Goal: Task Accomplishment & Management: Use online tool/utility

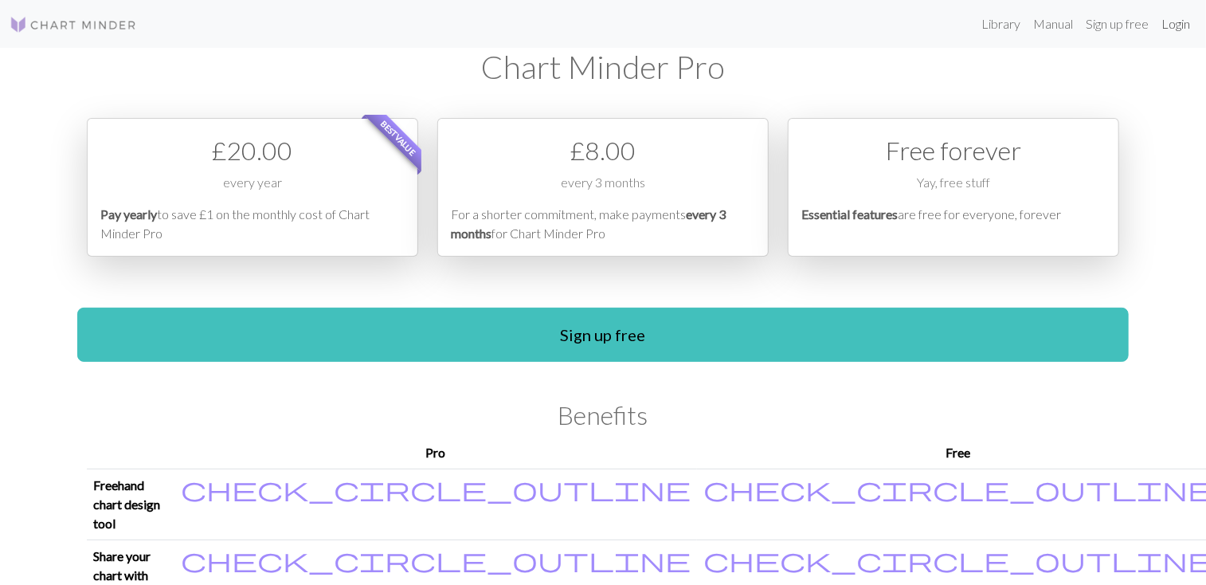
click at [1173, 29] on link "Login" at bounding box center [1175, 24] width 41 height 32
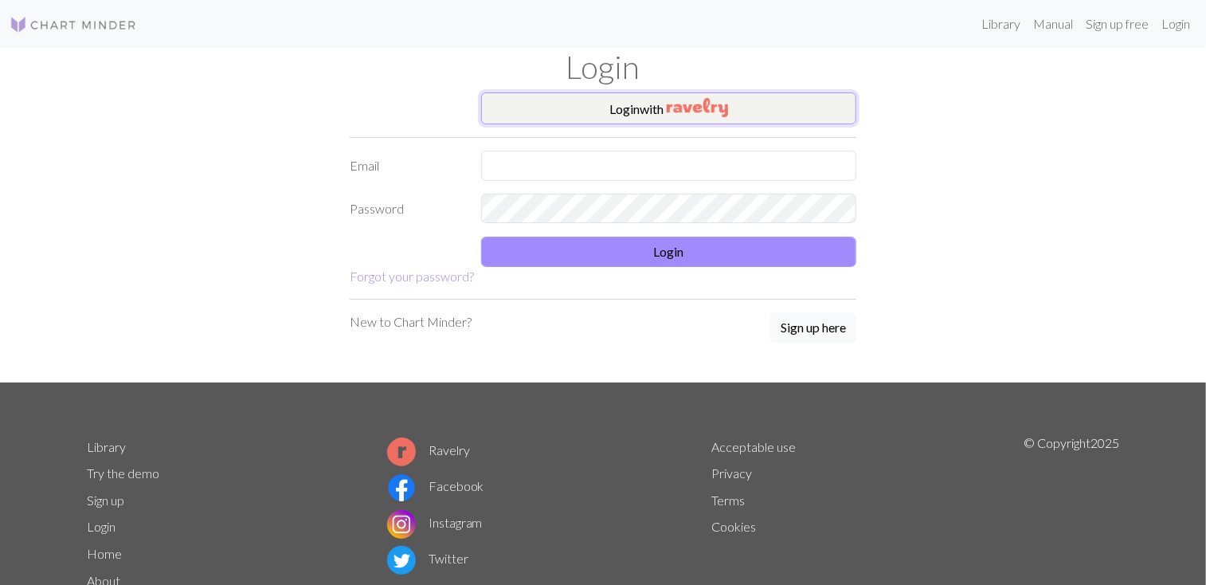
click at [719, 99] on img "button" at bounding box center [697, 107] width 61 height 19
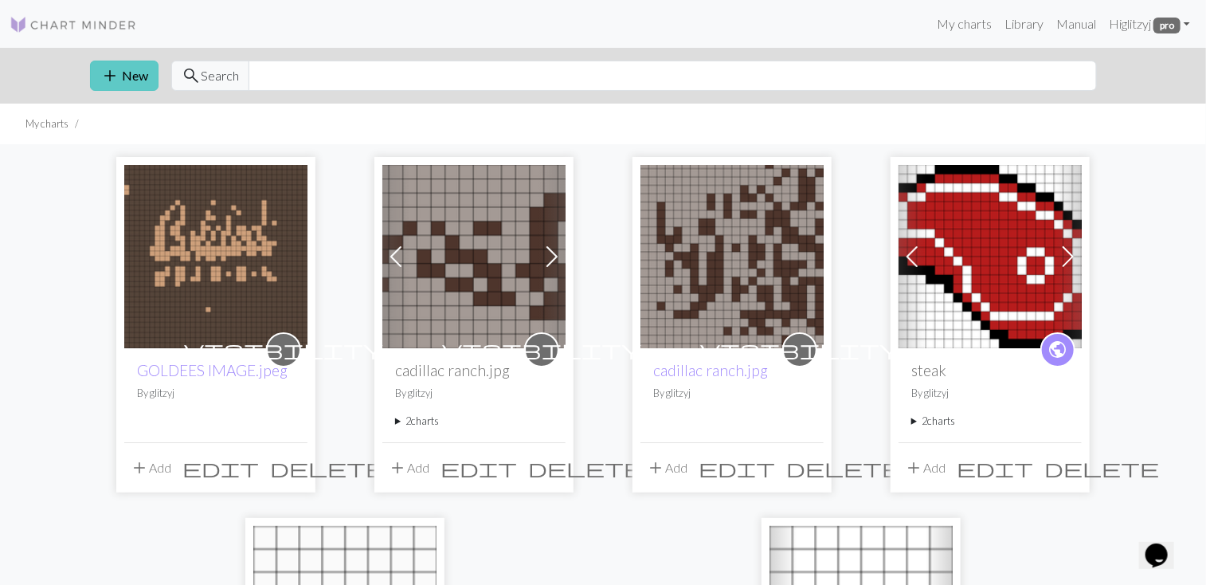
click at [118, 76] on span "add" at bounding box center [109, 76] width 19 height 22
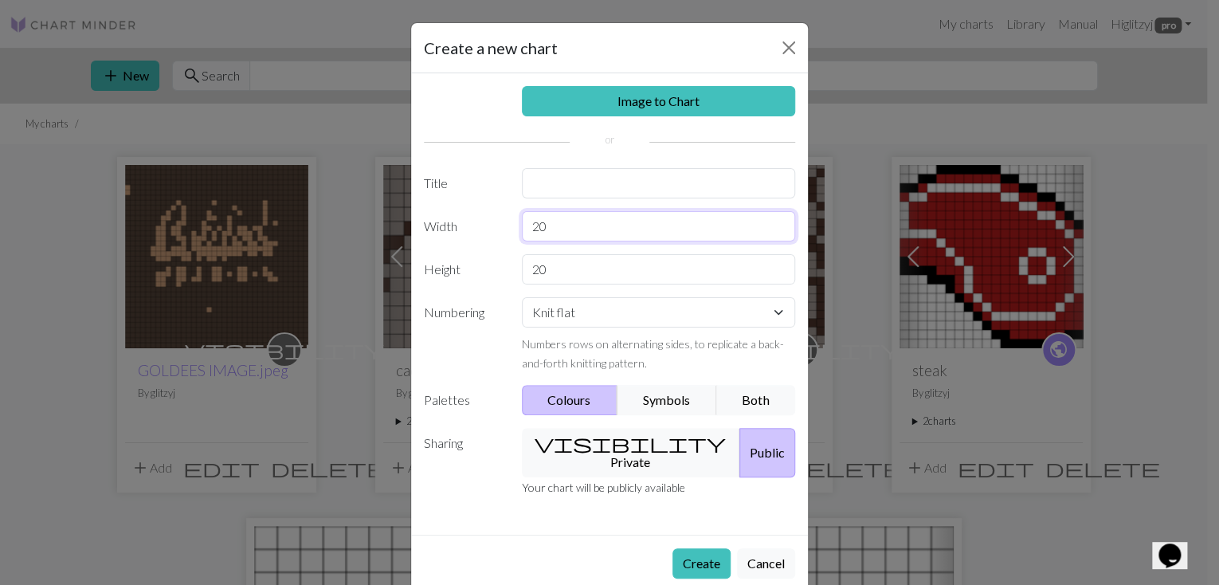
drag, startPoint x: 553, startPoint y: 225, endPoint x: 515, endPoint y: 225, distance: 38.2
click at [522, 225] on input "20" at bounding box center [659, 226] width 274 height 30
type input "48"
click at [547, 275] on input "20" at bounding box center [659, 269] width 274 height 30
type input "24"
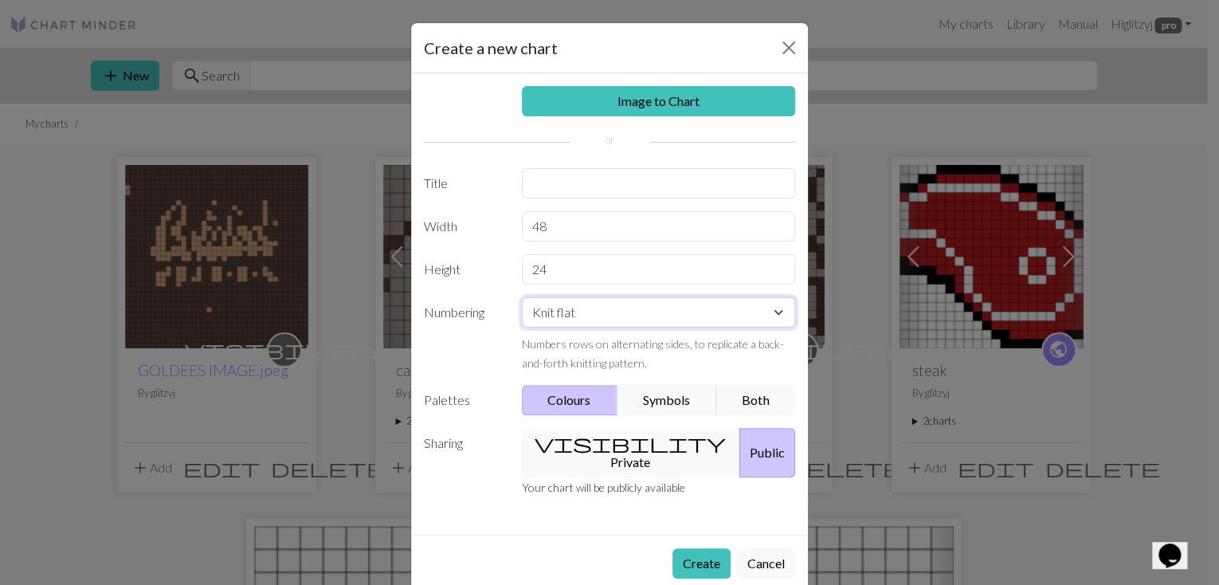
click at [773, 311] on select "Knit flat Knit in the round Lace knitting Cross stitch" at bounding box center [659, 312] width 274 height 30
select select "round"
click at [522, 297] on select "Knit flat Knit in the round Lace knitting Cross stitch" at bounding box center [659, 312] width 274 height 30
click at [687, 548] on button "Create" at bounding box center [701, 563] width 58 height 30
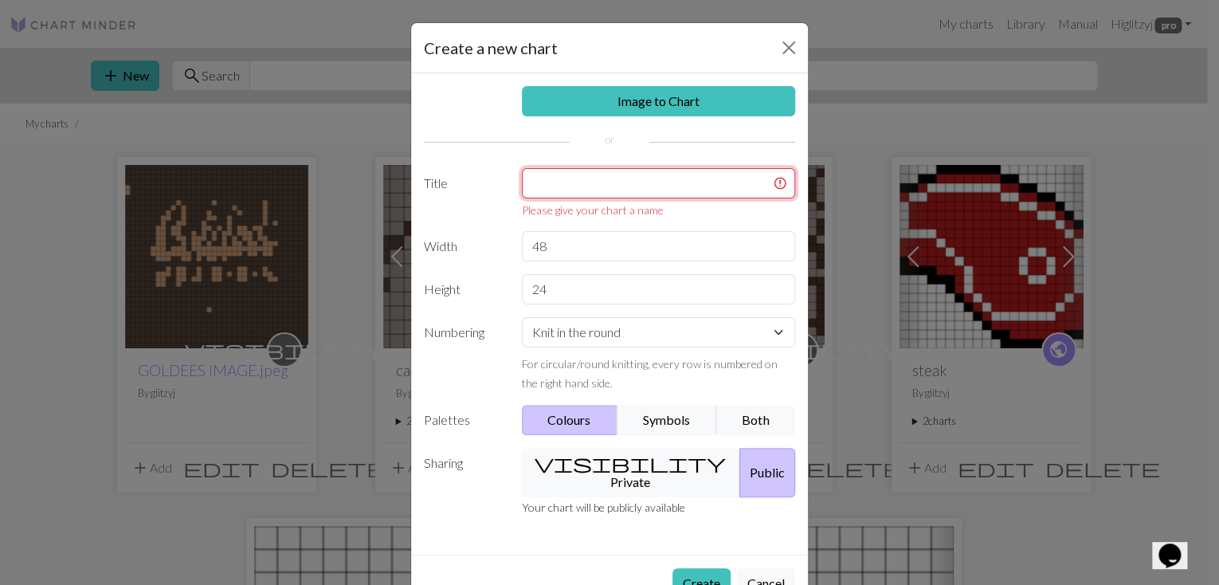
click at [603, 189] on input "text" at bounding box center [659, 183] width 274 height 30
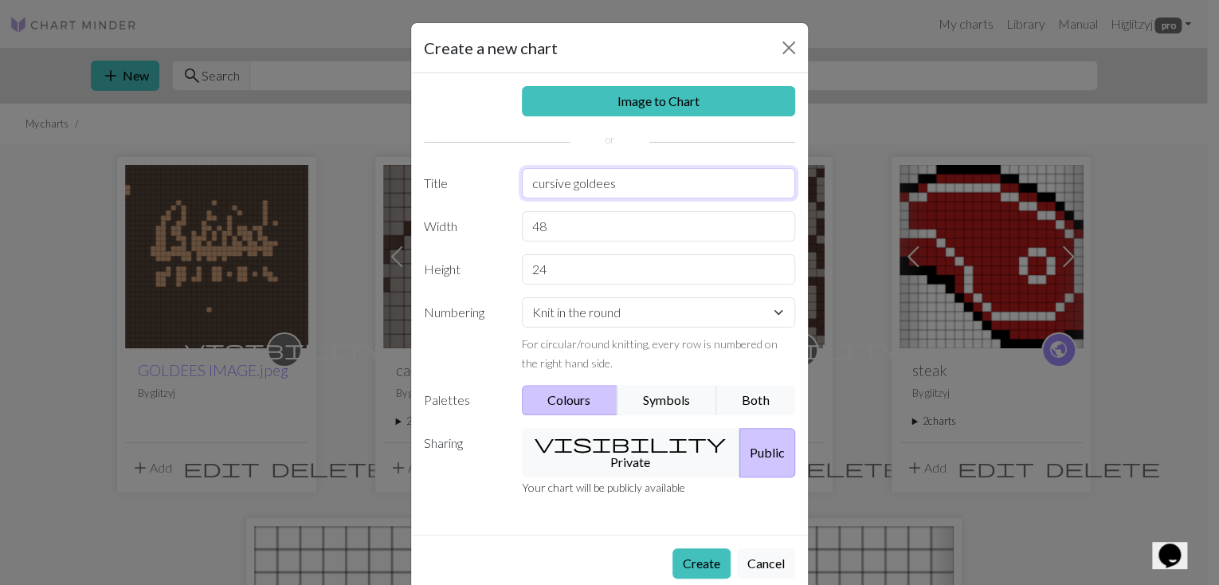
type input "cursive goldees"
click at [672, 548] on button "Create" at bounding box center [701, 563] width 58 height 30
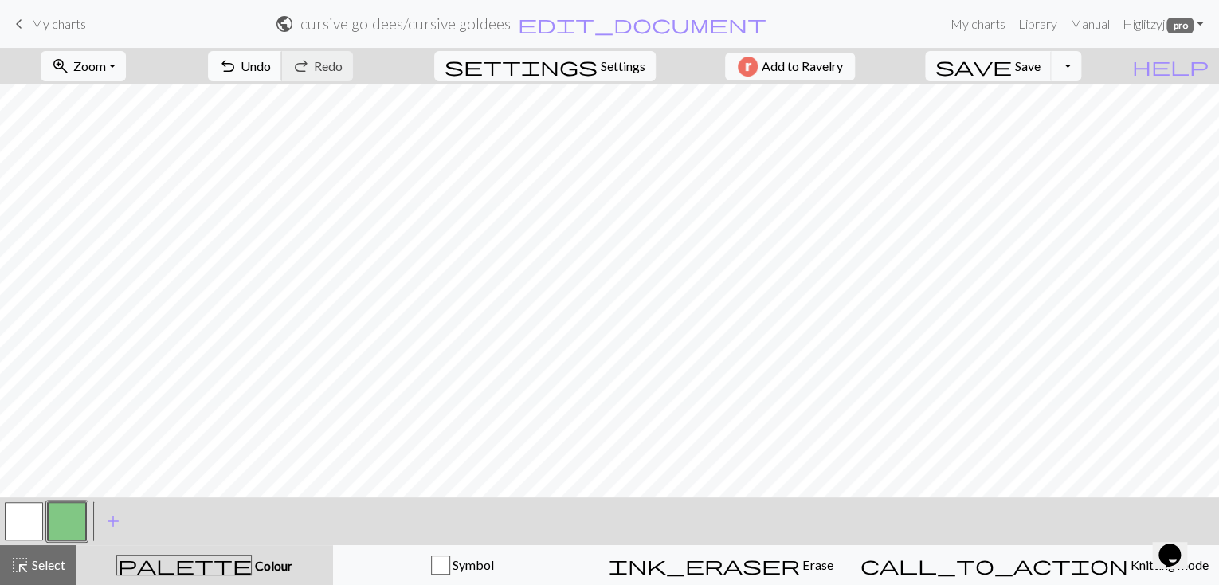
click at [237, 63] on span "undo" at bounding box center [227, 66] width 19 height 22
click at [237, 68] on span "undo" at bounding box center [227, 66] width 19 height 22
click at [237, 75] on span "undo" at bounding box center [227, 66] width 19 height 22
drag, startPoint x: 20, startPoint y: 24, endPoint x: 667, endPoint y: 77, distance: 649.1
click at [20, 24] on span "keyboard_arrow_left" at bounding box center [19, 24] width 19 height 22
